Goal: Task Accomplishment & Management: Complete application form

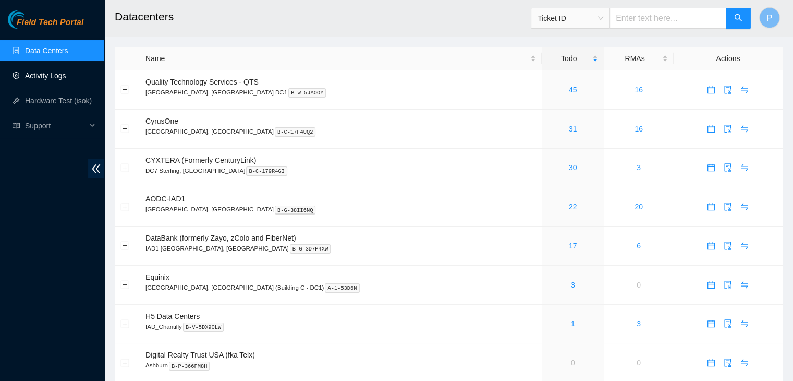
click at [42, 76] on link "Activity Logs" at bounding box center [45, 75] width 41 height 8
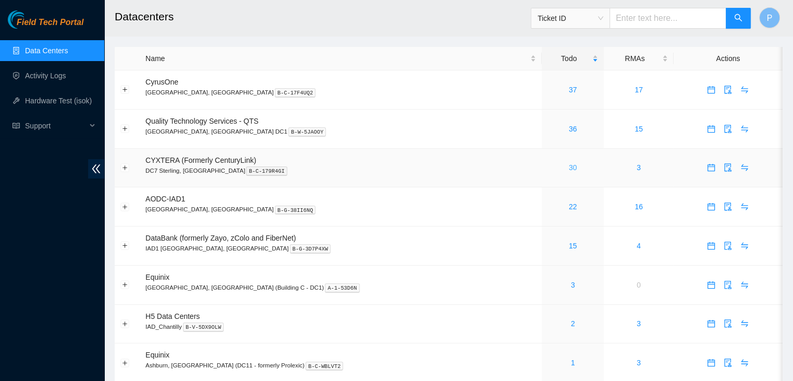
click at [569, 165] on link "30" at bounding box center [573, 167] width 8 height 8
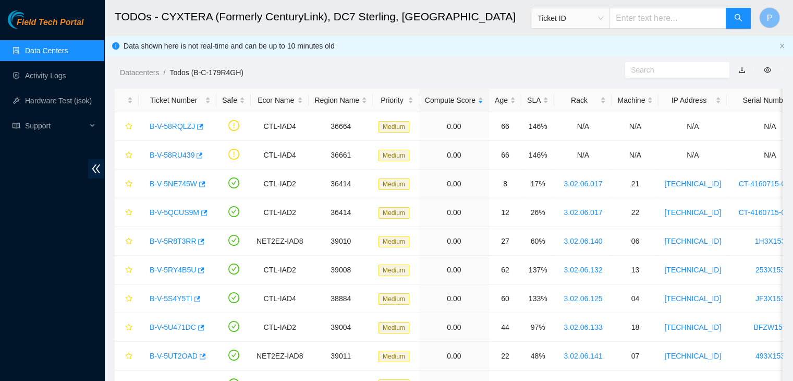
click at [60, 55] on link "Data Centers" at bounding box center [46, 50] width 43 height 8
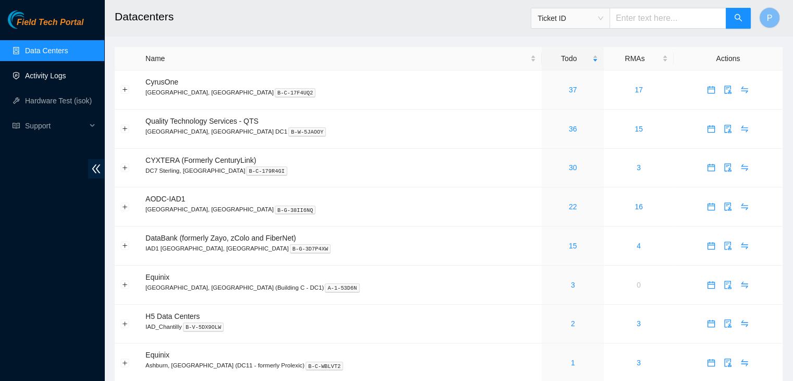
click at [60, 80] on link "Activity Logs" at bounding box center [45, 75] width 41 height 8
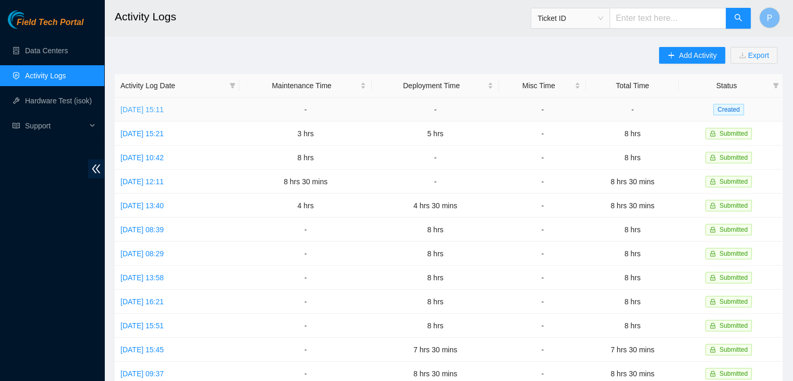
click at [164, 107] on link "Mon, 29 Sep 2025 15:11" at bounding box center [141, 109] width 43 height 8
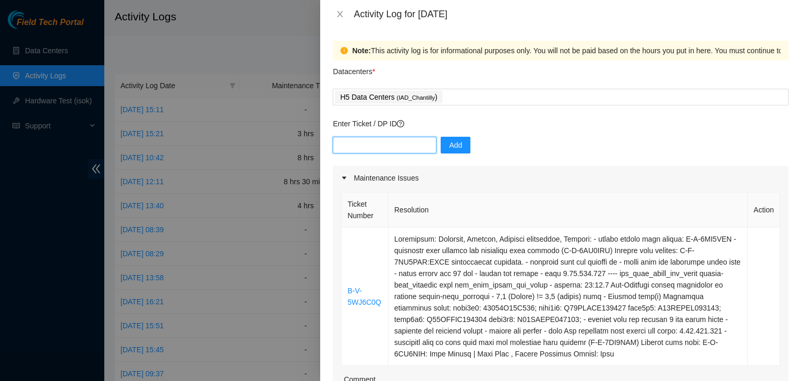
click at [398, 149] on input "text" at bounding box center [385, 145] width 104 height 17
paste input "DP85508"
type input "DP85508"
click at [455, 146] on button "Add" at bounding box center [455, 145] width 30 height 17
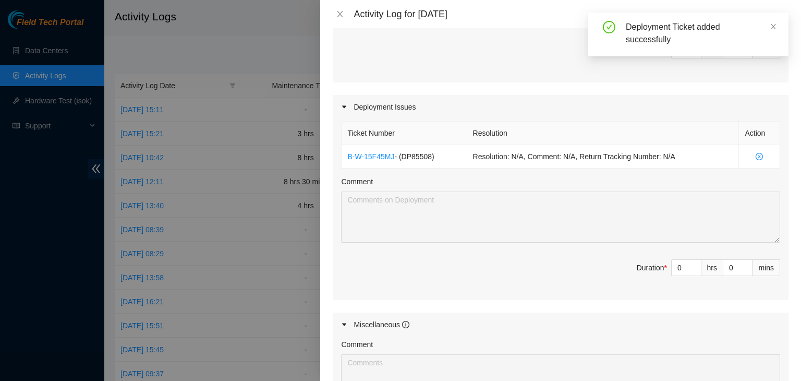
scroll to position [417, 0]
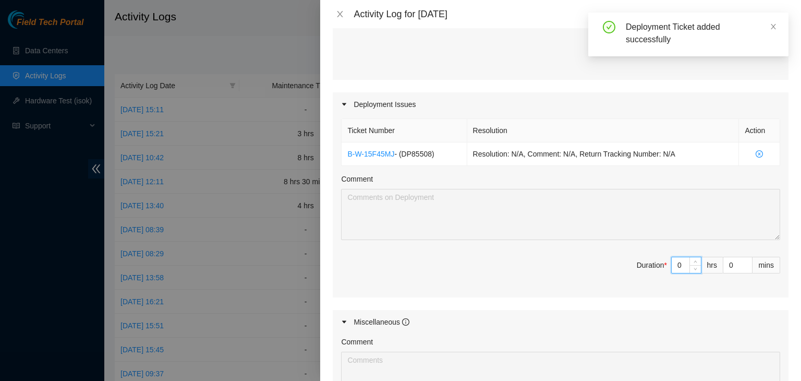
click at [673, 273] on input "0" at bounding box center [685, 265] width 29 height 16
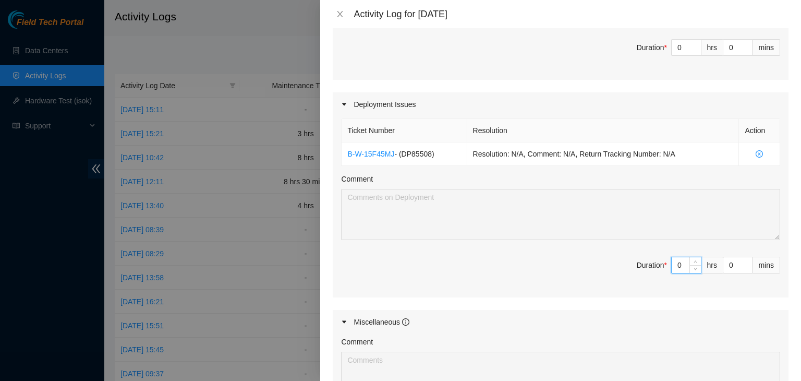
type input "03"
type input "3"
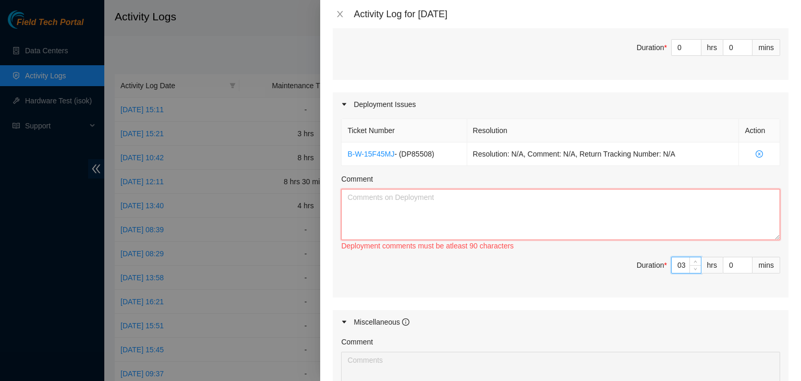
type input "3"
click at [522, 217] on textarea "Comment" at bounding box center [560, 214] width 439 height 51
type textarea "w"
paste textarea "EOD Update: - rack/stack/cabled last 16 servers - scanned all server SN's in SS…"
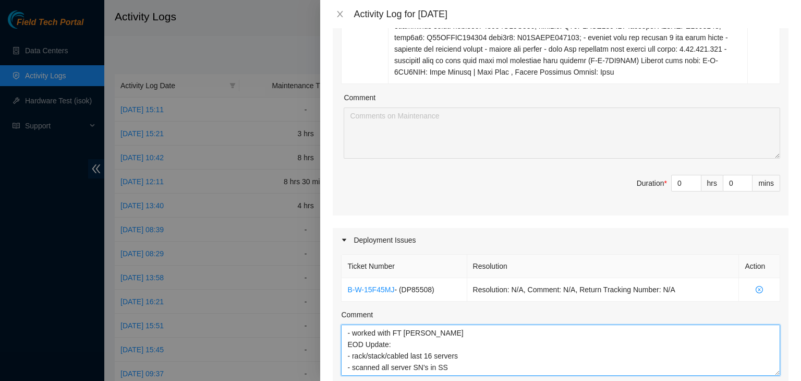
scroll to position [279, 0]
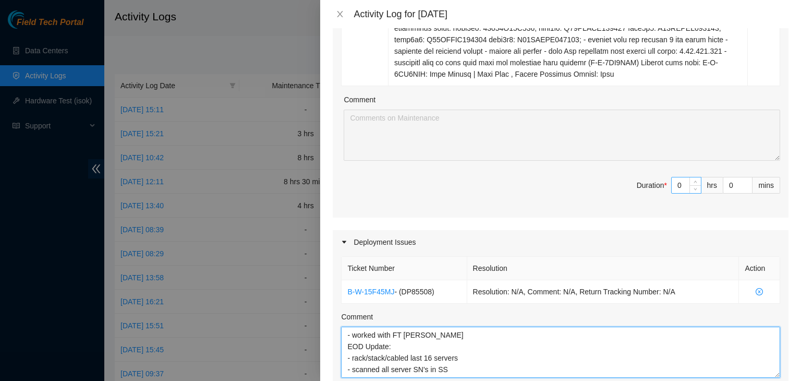
type textarea "- worked with FT David V EOD Update: - rack/stack/cabled last 16 servers - scan…"
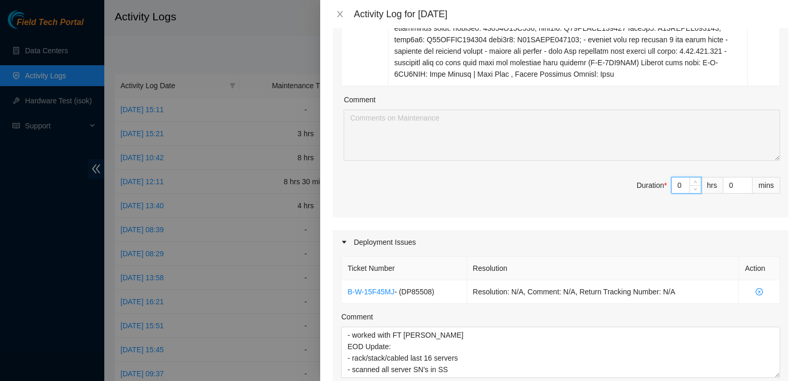
click at [671, 193] on input "0" at bounding box center [685, 185] width 29 height 16
type input "03"
type input "6"
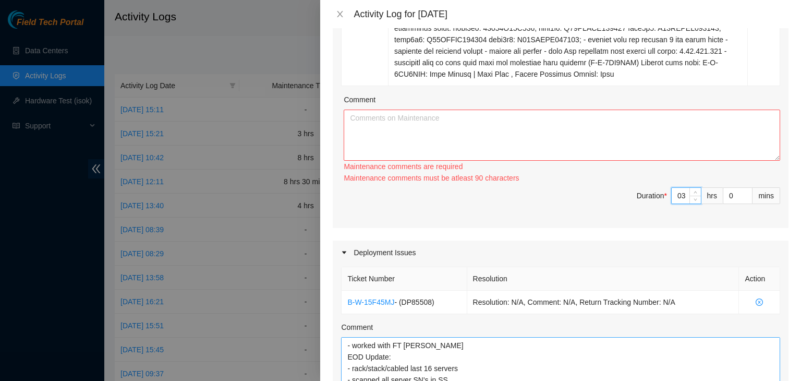
type input "3"
click at [0, 269] on div at bounding box center [400, 190] width 801 height 381
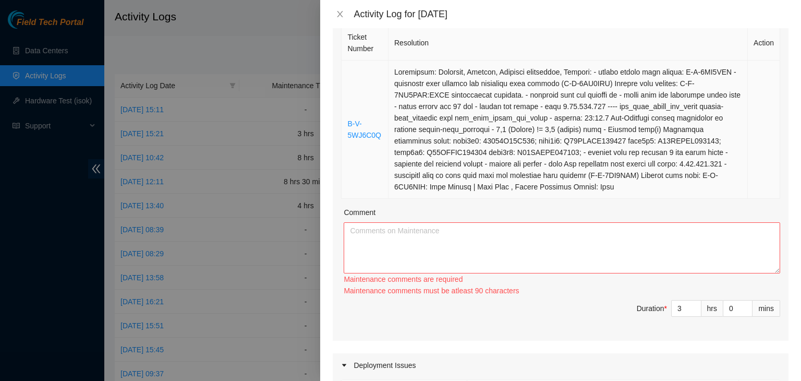
scroll to position [166, 0]
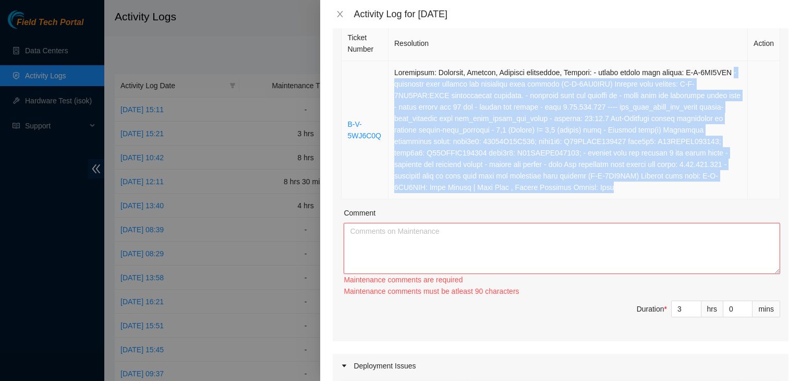
drag, startPoint x: 415, startPoint y: 200, endPoint x: 427, endPoint y: 83, distance: 116.9
click at [427, 83] on td at bounding box center [567, 130] width 359 height 138
copy td "- contacted nocc sisingh has completed your request (B-V-5WX7GUN) Message from …"
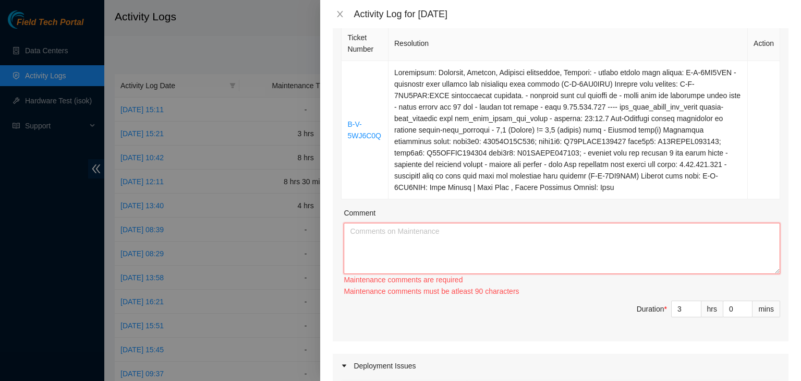
click at [375, 259] on textarea "Comment" at bounding box center [562, 248] width 436 height 51
paste textarea "- contacted nocc sisingh has completed your request (B-V-5WX7GUN) Message from …"
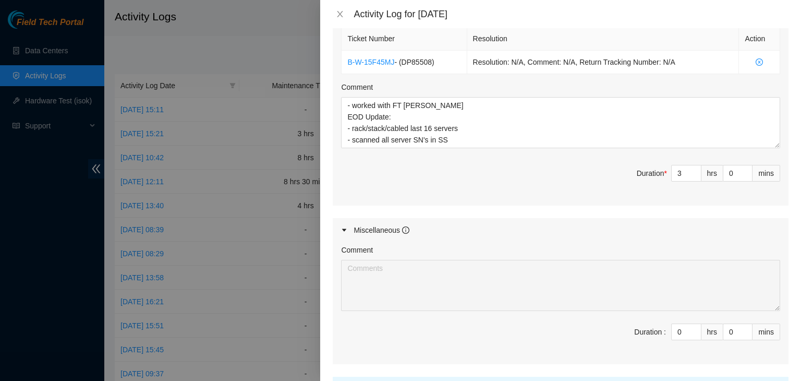
scroll to position [615, 0]
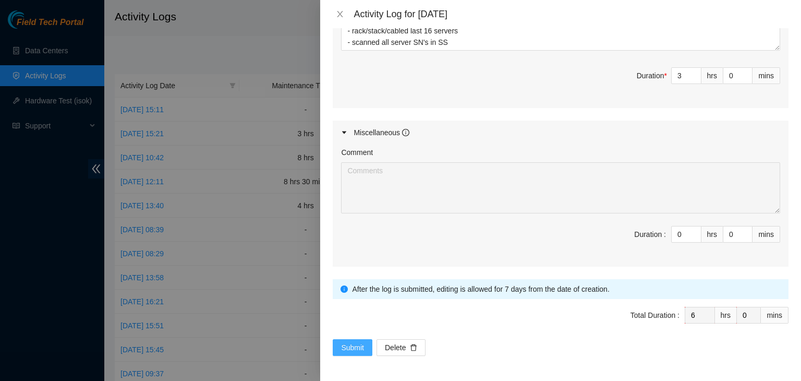
type textarea "- contacted nocc sisingh has completed your request (B-V-5WX7GUN) Message from …"
click at [357, 347] on span "Submit" at bounding box center [352, 346] width 23 height 11
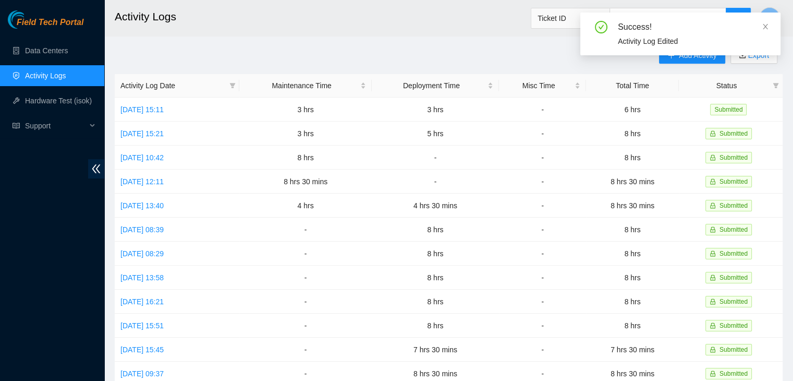
drag, startPoint x: 667, startPoint y: 113, endPoint x: 676, endPoint y: 78, distance: 36.0
click at [676, 78] on th "Total Time" at bounding box center [632, 85] width 92 height 23
click at [681, 61] on div "Success! Activity Log Edited" at bounding box center [680, 38] width 200 height 51
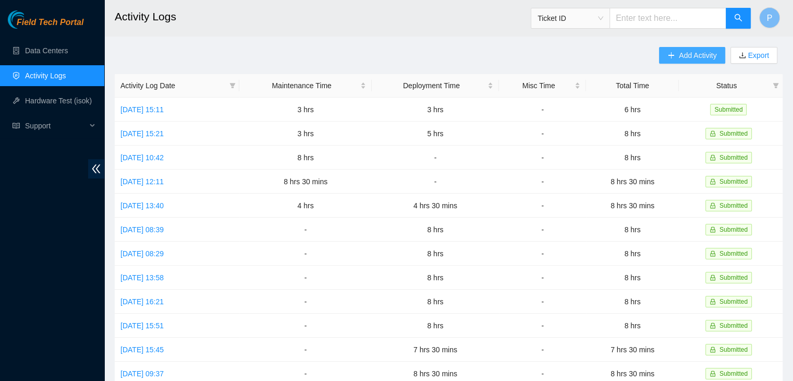
click at [681, 61] on button "Add Activity" at bounding box center [692, 55] width 66 height 17
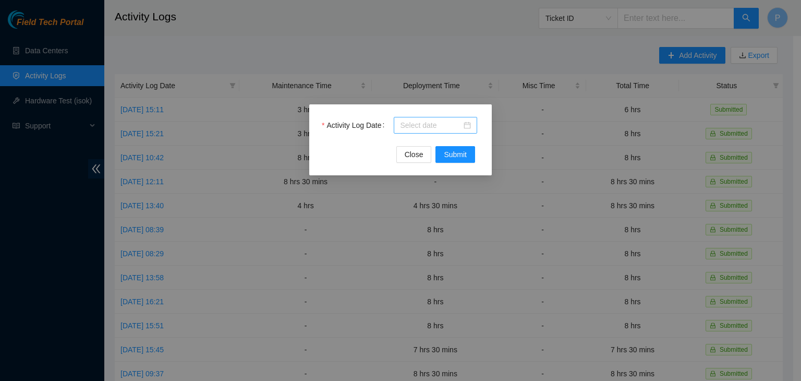
click at [415, 132] on div at bounding box center [435, 125] width 83 height 17
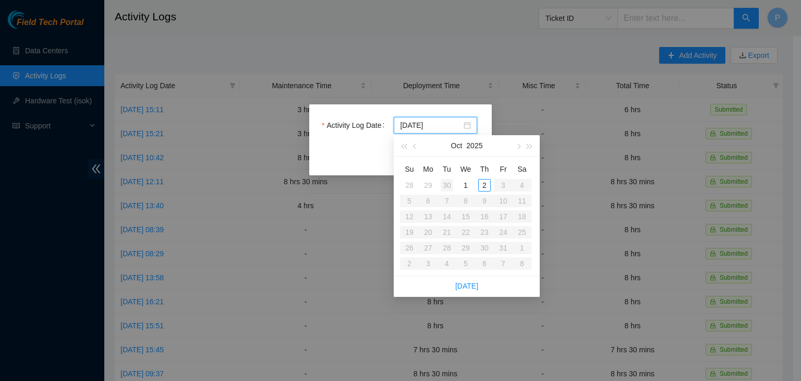
type input "2025-09-30"
click at [446, 184] on div "30" at bounding box center [446, 185] width 13 height 13
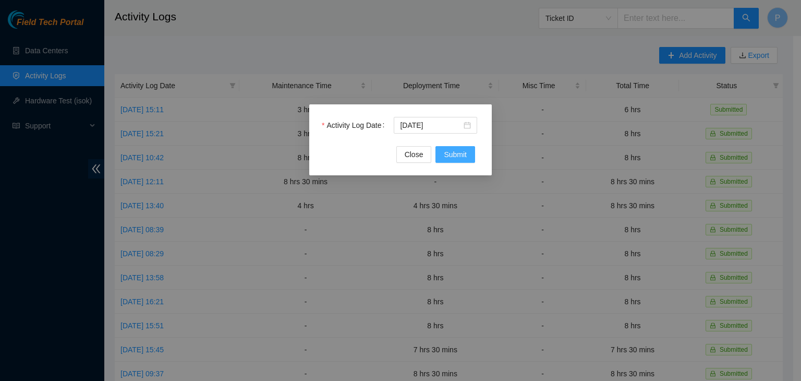
click at [452, 155] on span "Submit" at bounding box center [455, 154] width 23 height 11
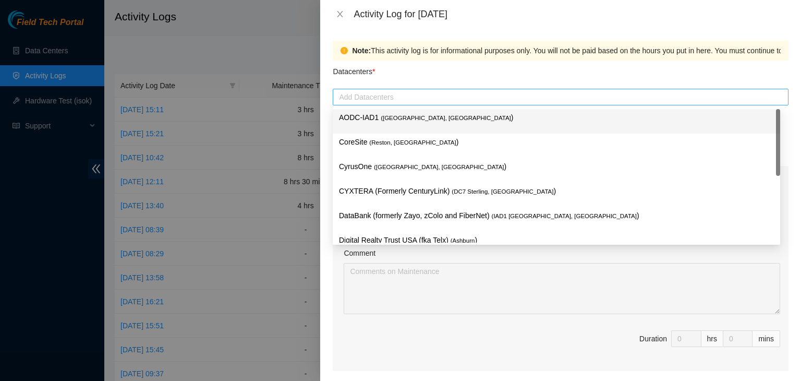
click at [434, 93] on div at bounding box center [560, 97] width 450 height 13
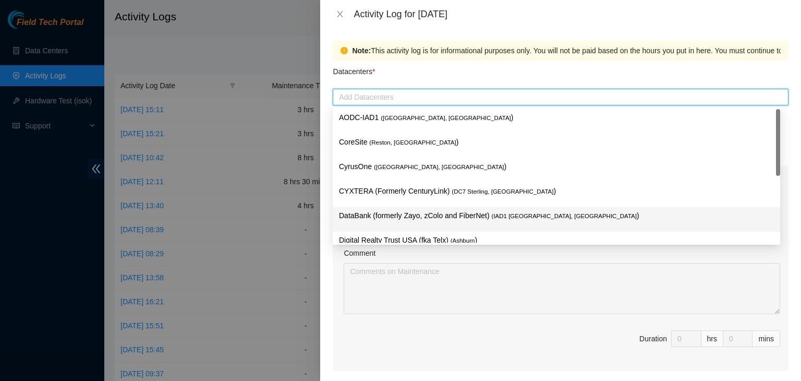
click at [409, 221] on p "DataBank (formerly Zayo, zColo and FiberNet) ( IAD1 Ashburn, VA )" at bounding box center [556, 216] width 435 height 12
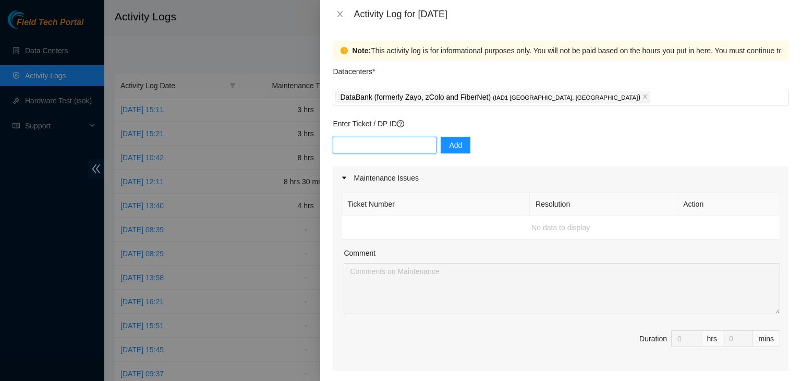
click at [398, 142] on input "text" at bounding box center [385, 145] width 104 height 17
paste input "DP83347"
type input "DP83347"
click at [450, 153] on button "Add" at bounding box center [455, 145] width 30 height 17
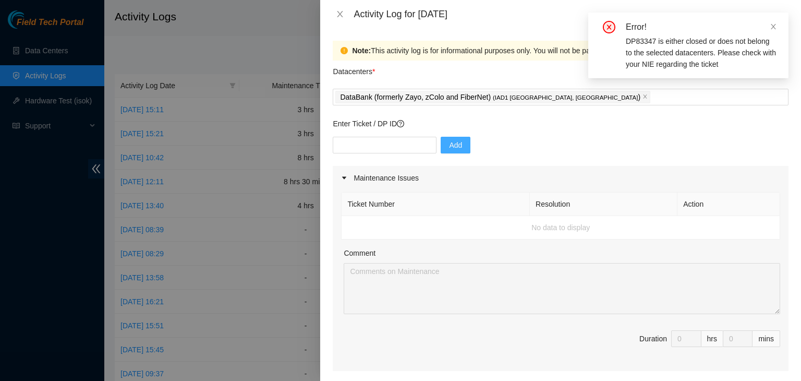
scroll to position [2, 0]
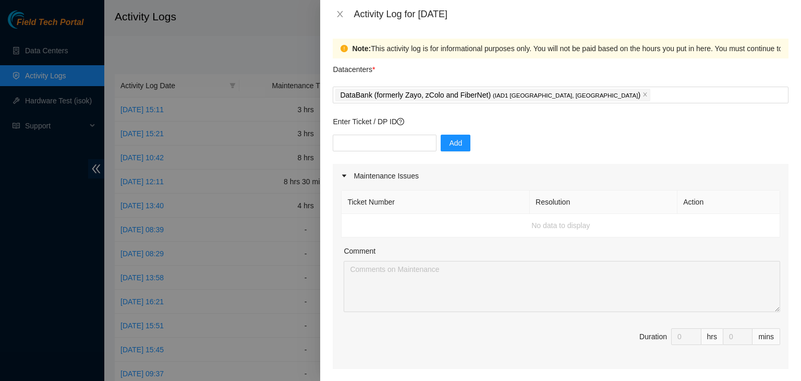
click at [223, 215] on div at bounding box center [400, 190] width 801 height 381
click at [390, 145] on input "text" at bounding box center [385, 142] width 104 height 17
paste input "DP83538"
type input "DP83538"
click at [452, 142] on span "Add" at bounding box center [455, 142] width 13 height 11
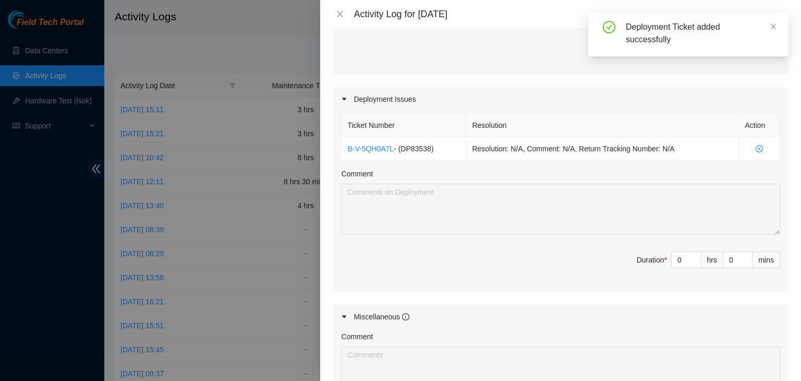
scroll to position [300, 0]
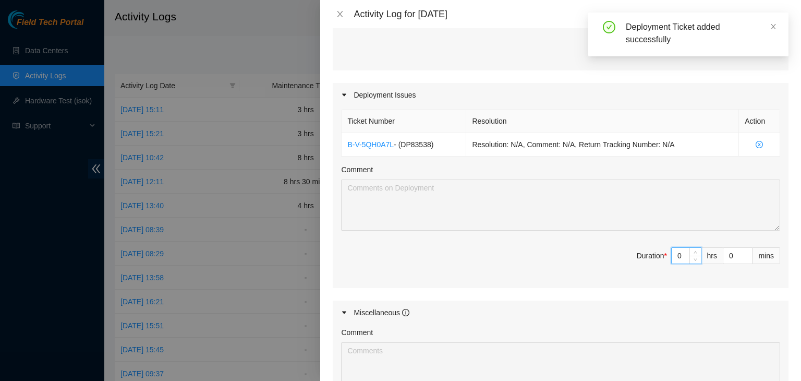
click at [672, 257] on input "0" at bounding box center [685, 256] width 29 height 16
type input "08"
type input "8"
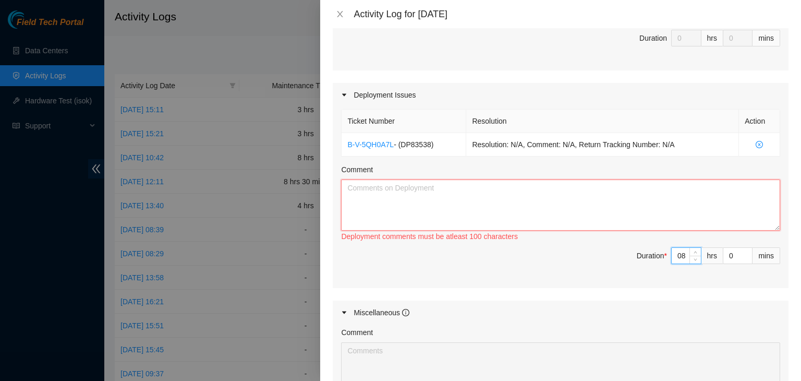
type input "8"
click at [391, 184] on textarea "Comment" at bounding box center [560, 204] width 439 height 51
click at [427, 212] on textarea "- worked with Nigel and Ft Kevin on the migration" at bounding box center [560, 204] width 439 height 51
paste textarea "FABRIC-IAD3: (v2 to v3 Large Upgrade) Management Network to v3 - leaf12"
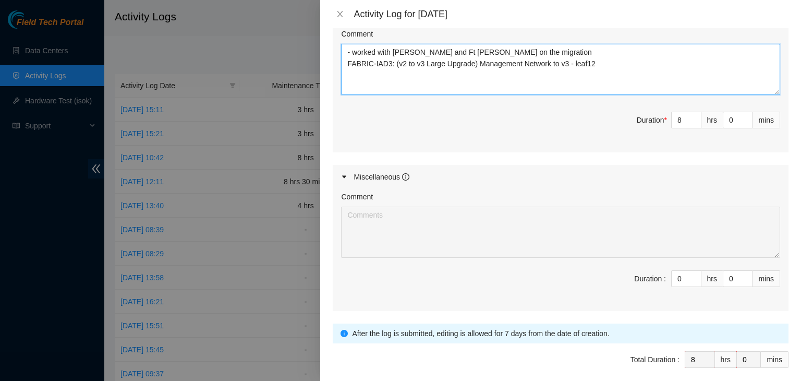
scroll to position [477, 0]
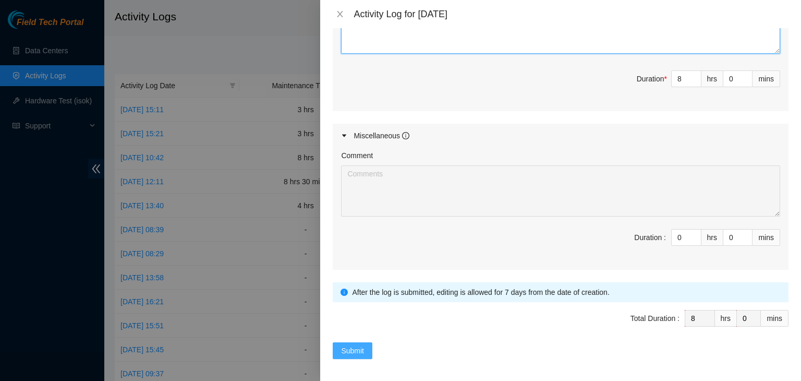
type textarea "- worked with Nigel and Ft Kevin on the migration FABRIC-IAD3: (v2 to v3 Large …"
click at [357, 347] on span "Submit" at bounding box center [352, 350] width 23 height 11
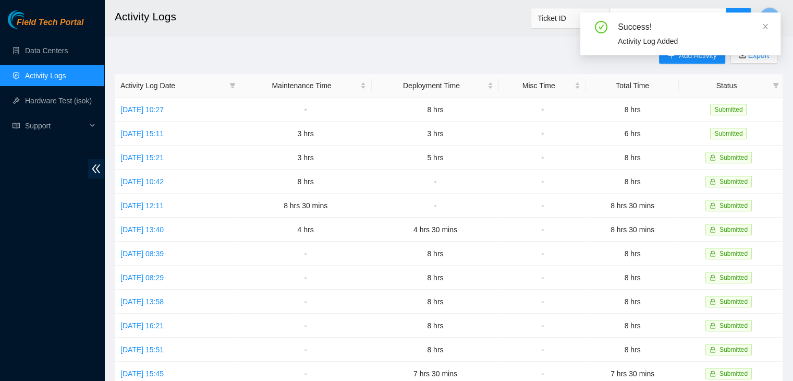
click at [673, 63] on div "Success! Activity Log Added" at bounding box center [680, 38] width 200 height 51
click at [672, 61] on div "Success! Activity Log Added" at bounding box center [680, 38] width 200 height 51
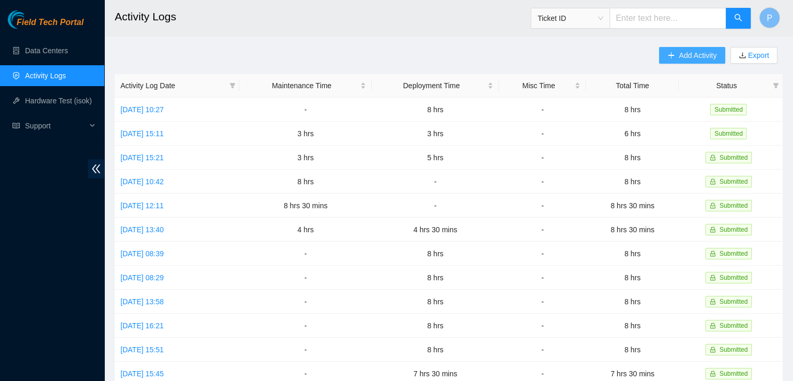
click at [672, 61] on button "Add Activity" at bounding box center [692, 55] width 66 height 17
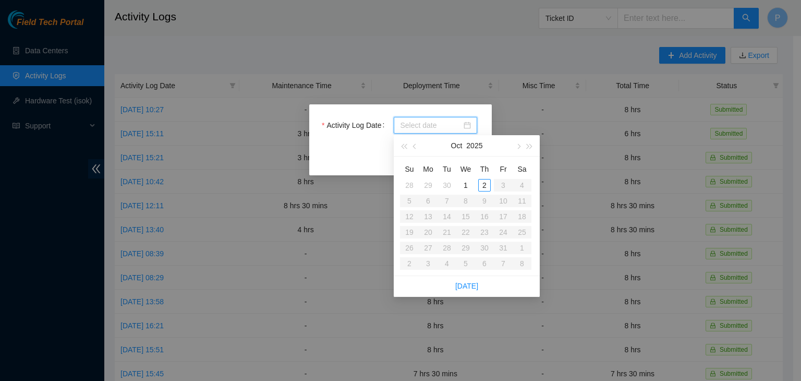
click at [422, 128] on input "Activity Log Date" at bounding box center [431, 124] width 62 height 11
type input "2025-10-01"
click at [465, 185] on div "1" at bounding box center [465, 185] width 13 height 13
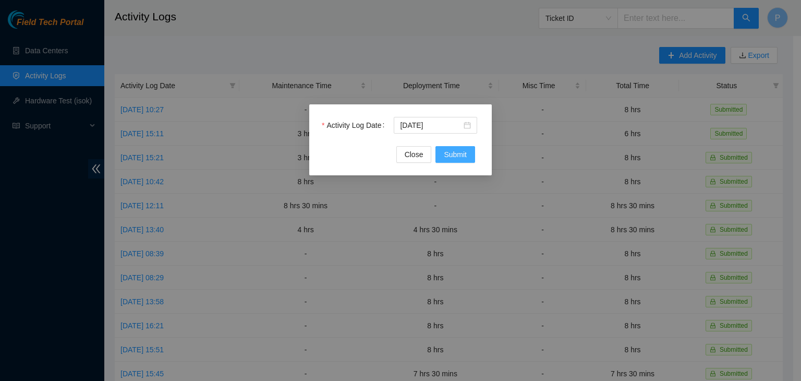
click at [452, 150] on span "Submit" at bounding box center [455, 154] width 23 height 11
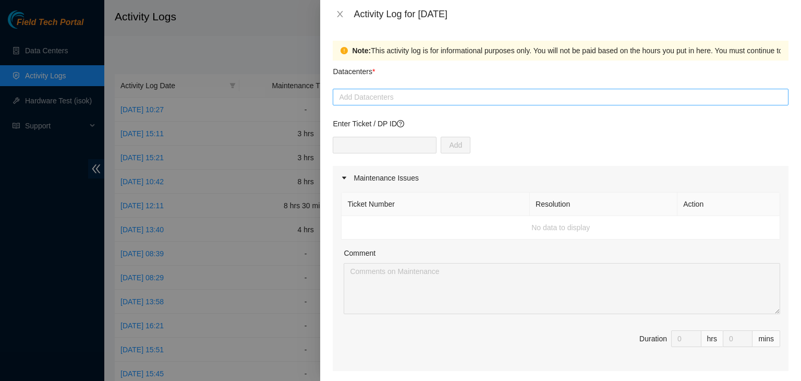
click at [404, 105] on div "Add Datacenters" at bounding box center [561, 97] width 456 height 17
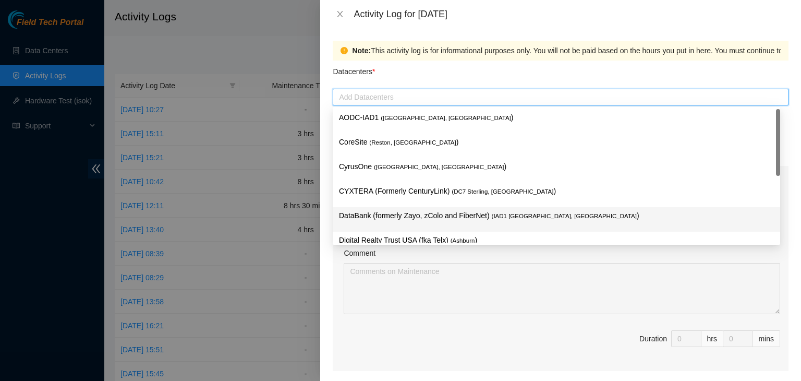
click at [381, 217] on p "DataBank (formerly Zayo, zColo and FiberNet) ( IAD1 Ashburn, VA )" at bounding box center [556, 216] width 435 height 12
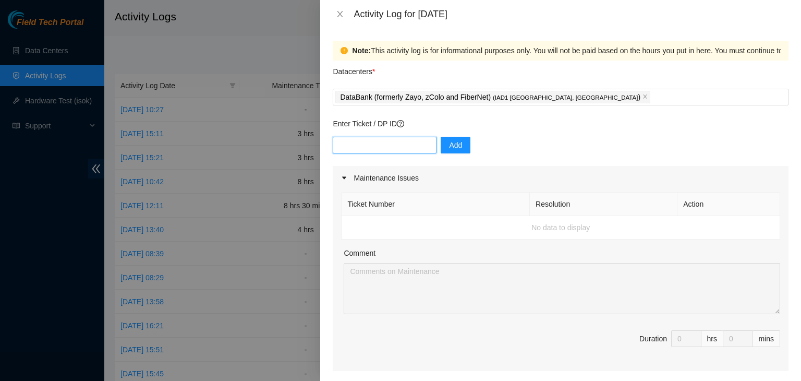
click at [387, 151] on input "text" at bounding box center [385, 145] width 104 height 17
paste input "DP83538"
type input "DP83538"
click at [457, 138] on button "Add" at bounding box center [455, 145] width 30 height 17
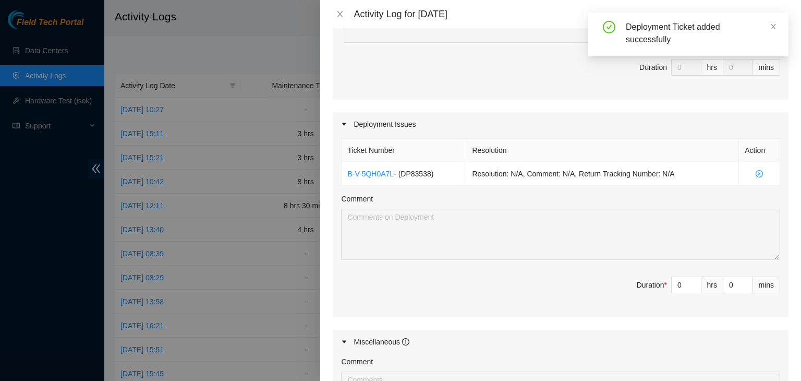
scroll to position [280, 0]
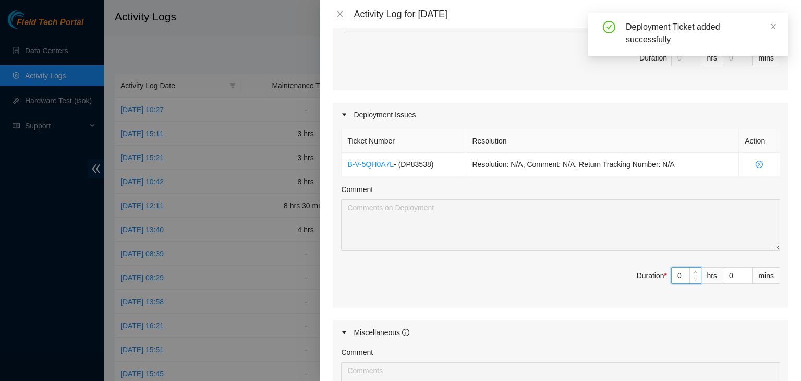
click at [676, 274] on input "0" at bounding box center [685, 275] width 29 height 16
type input "08"
type input "8"
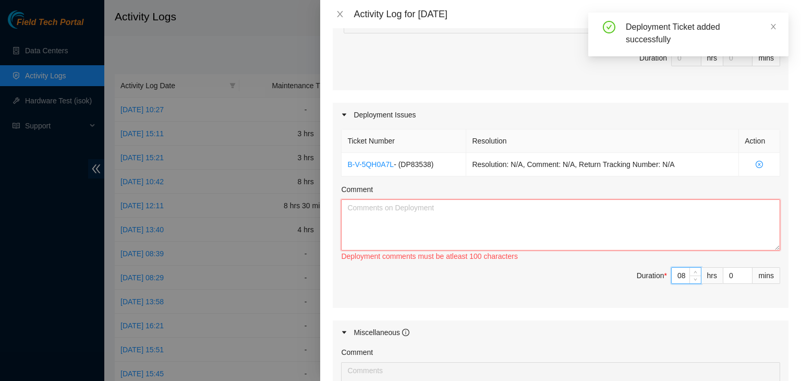
type input "8"
click at [543, 207] on textarea "Comment" at bounding box center [560, 224] width 439 height 51
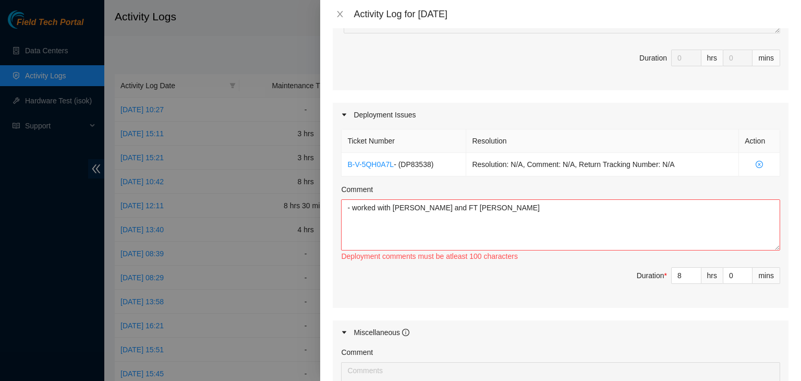
drag, startPoint x: 444, startPoint y: 213, endPoint x: 452, endPoint y: 267, distance: 54.9
click at [452, 267] on span "Duration * 8 hrs 0 mins" at bounding box center [560, 281] width 439 height 29
click at [444, 209] on textarea "- worked with Nigel and FT kevin" at bounding box center [560, 224] width 439 height 51
click at [374, 222] on textarea "- worked with Nigel and FT Kevin" at bounding box center [560, 224] width 439 height 51
paste textarea "FABRIC-IAD3: (v2 to v3 Large Upgrade) Management Network to v3 - leaf12"
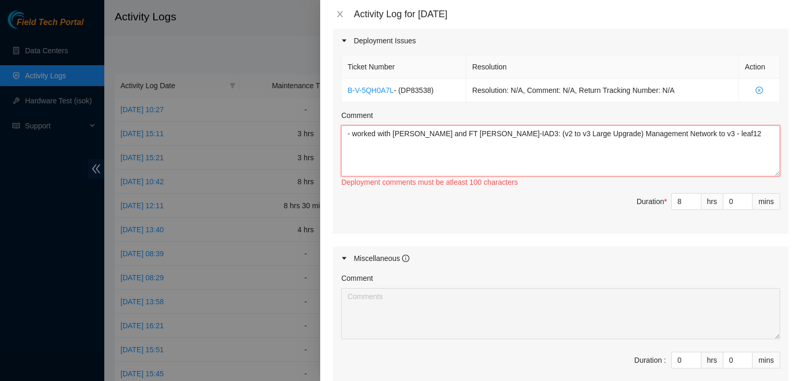
scroll to position [356, 0]
click at [347, 131] on textarea "- worked with Nigel and FT Kevin FABRIC-IAD3: (v2 to v3 Large Upgrade) Manageme…" at bounding box center [560, 149] width 439 height 51
click at [522, 132] on textarea "- worked with Nigel and FT Kevin FABRIC-IAD3: (v2 to v3 Large Upgrade) Manageme…" at bounding box center [560, 149] width 439 height 51
click at [611, 143] on textarea "- worked with Nigel and FT Kevin FABRIC-IAD3: (v2 to v3 Large Upgrade) Manageme…" at bounding box center [560, 149] width 439 height 51
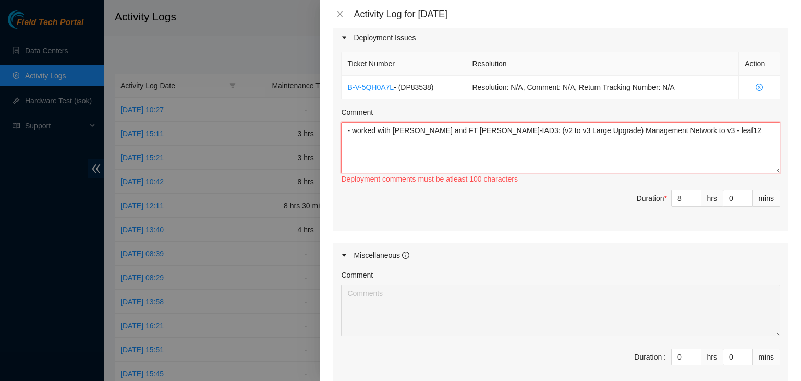
scroll to position [396, 0]
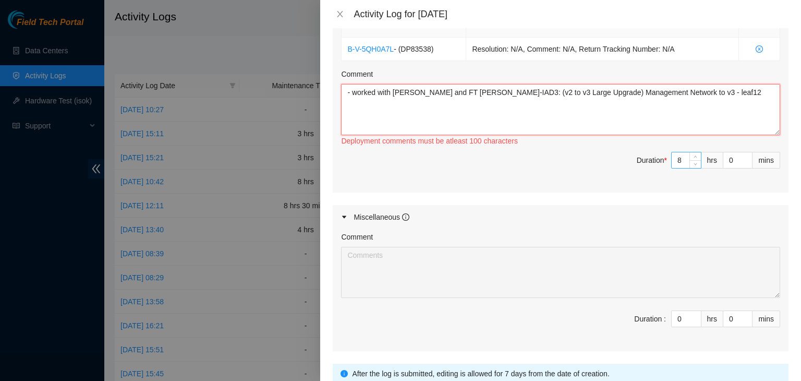
type textarea "- worked with Nigel and FT Kevin FABRIC-IAD3: (v2 to v3 Large Upgrade) Manageme…"
click at [677, 159] on input "8" at bounding box center [685, 160] width 29 height 16
type input "0"
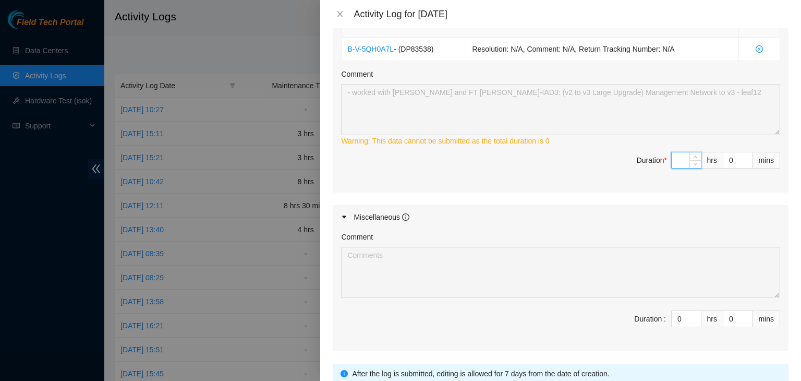
type input "8"
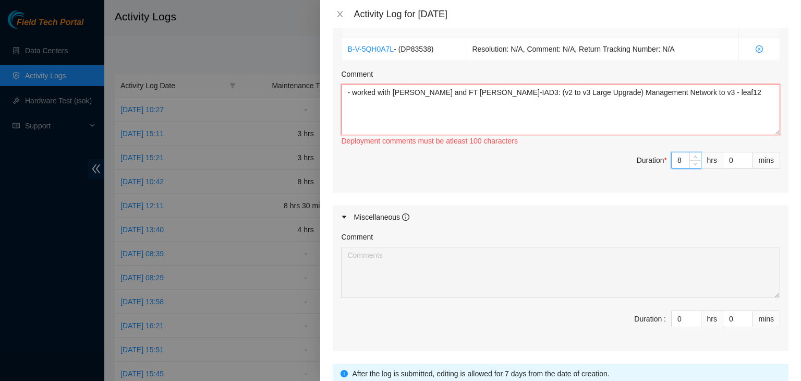
click at [601, 106] on textarea "- worked with Nigel and FT Kevin FABRIC-IAD3: (v2 to v3 Large Upgrade) Manageme…" at bounding box center [560, 109] width 439 height 51
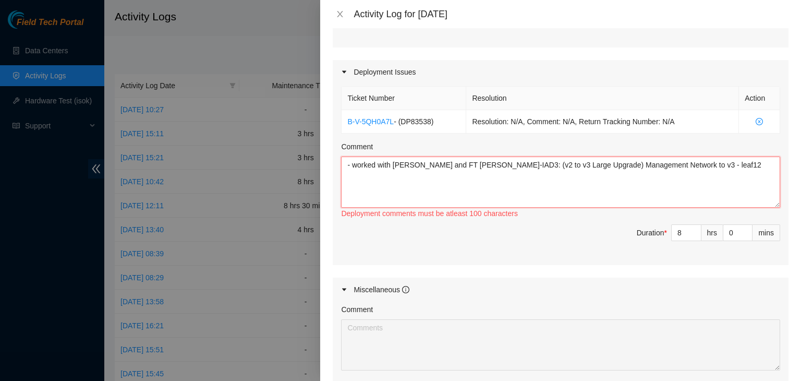
scroll to position [477, 0]
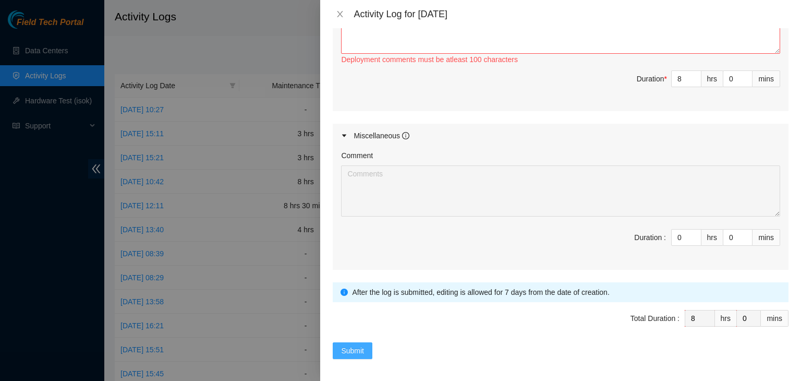
click at [359, 345] on span "Submit" at bounding box center [352, 350] width 23 height 11
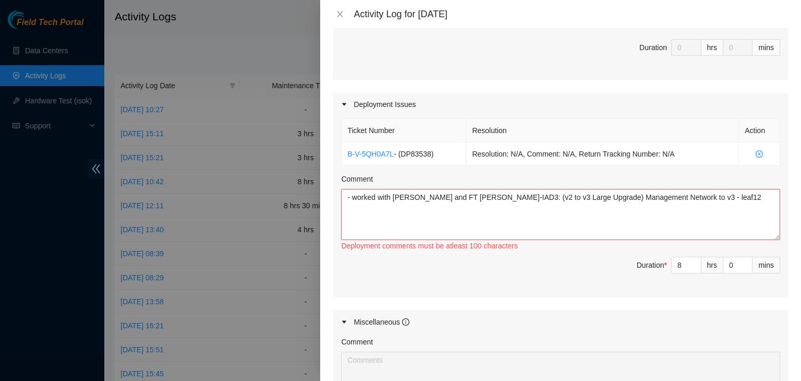
scroll to position [287, 0]
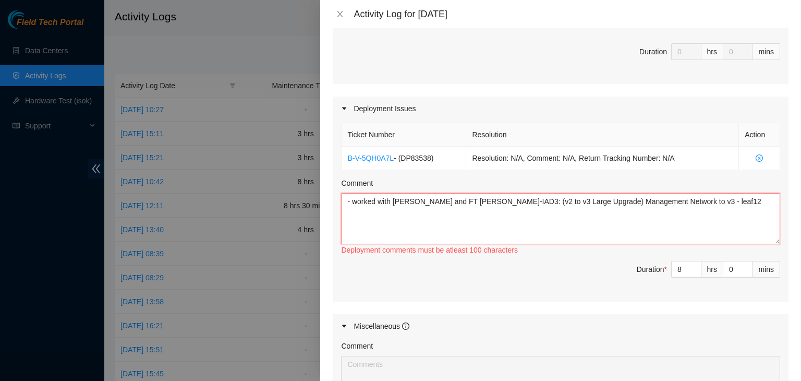
click at [386, 231] on textarea "- worked with Nigel and FT Kevin FABRIC-IAD3: (v2 to v3 Large Upgrade) Manageme…" at bounding box center [560, 218] width 439 height 51
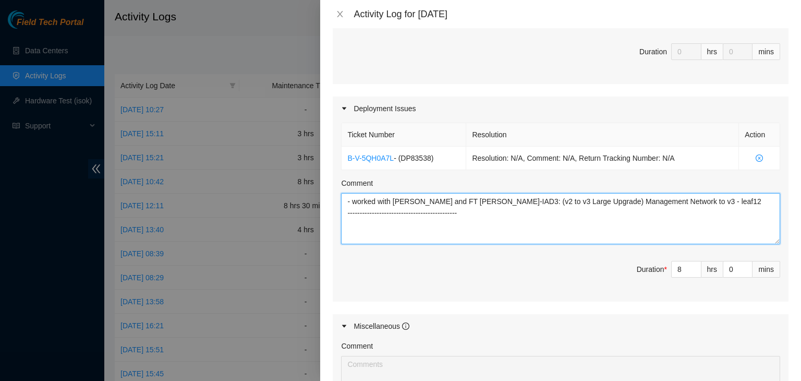
scroll to position [477, 0]
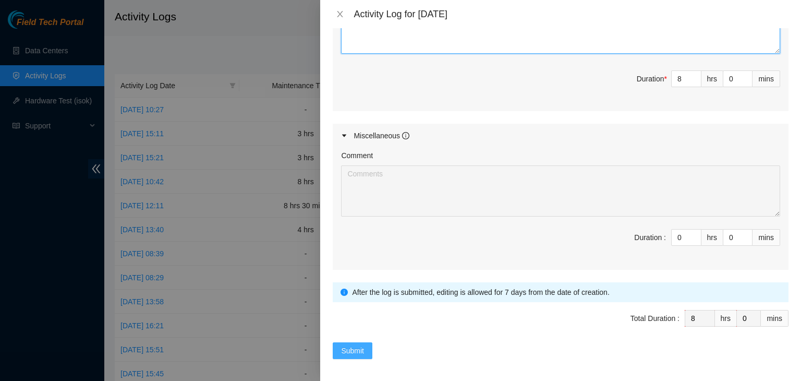
type textarea "- worked with Nigel and FT Kevin FABRIC-IAD3: (v2 to v3 Large Upgrade) Manageme…"
click at [360, 347] on span "Submit" at bounding box center [352, 350] width 23 height 11
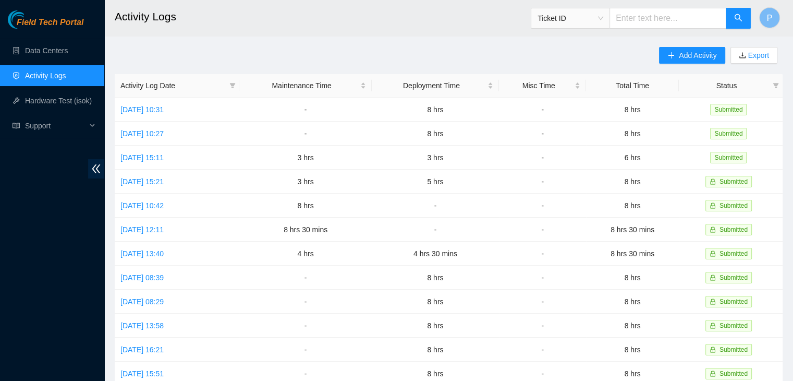
click at [92, 332] on div "Field Tech Portal Data Centers Activity Logs Hardware Test (isok) Support" at bounding box center [52, 195] width 104 height 370
click at [49, 52] on link "Data Centers" at bounding box center [46, 50] width 43 height 8
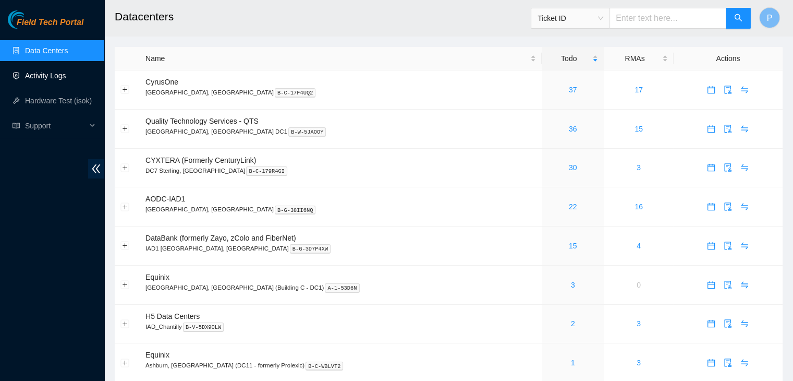
click at [48, 71] on link "Activity Logs" at bounding box center [45, 75] width 41 height 8
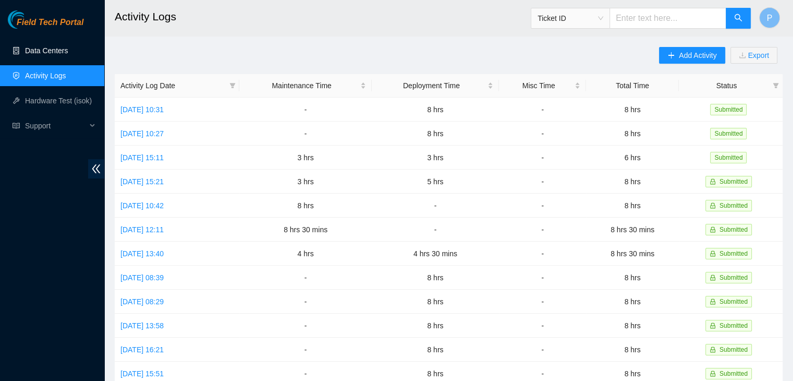
click at [50, 54] on link "Data Centers" at bounding box center [46, 50] width 43 height 8
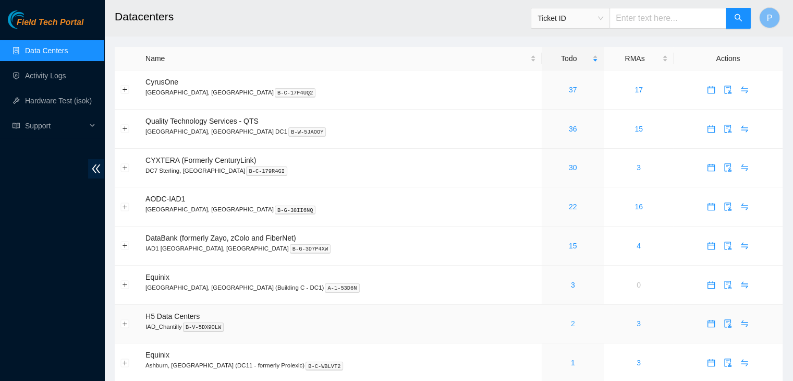
click at [571, 326] on link "2" at bounding box center [573, 323] width 4 height 8
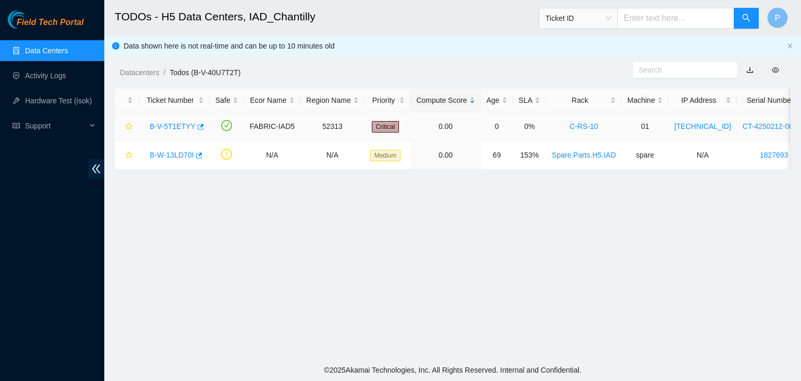
click at [174, 126] on link "B-V-5T1ETYY" at bounding box center [173, 126] width 46 height 8
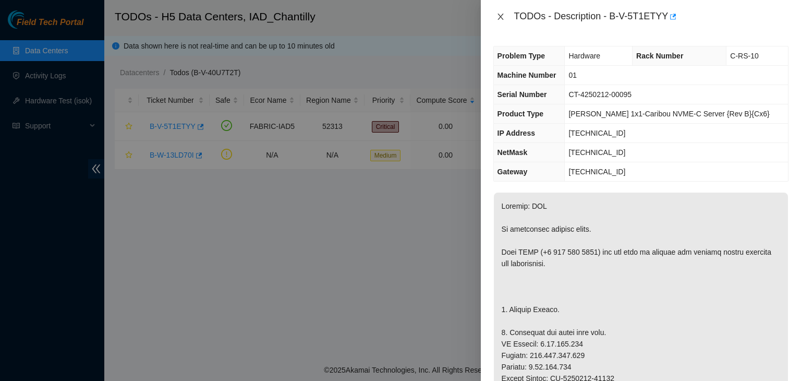
click at [498, 20] on icon "close" at bounding box center [500, 17] width 8 height 8
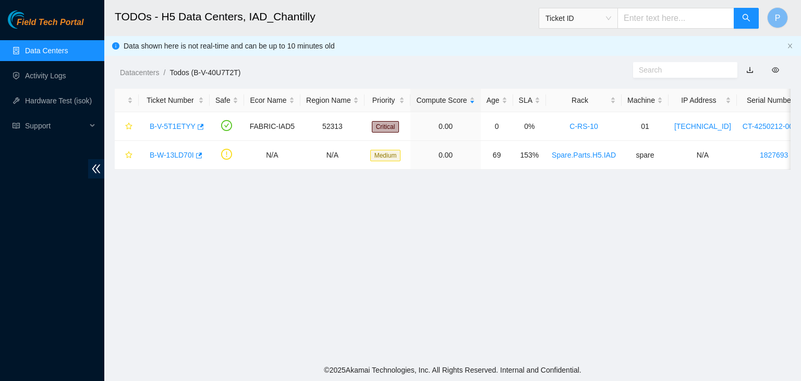
click at [123, 303] on main "TODOs - H5 Data Centers, IAD_Chantilly Ticket ID P Data shown here is not real-…" at bounding box center [452, 179] width 696 height 359
